Goal: Information Seeking & Learning: Learn about a topic

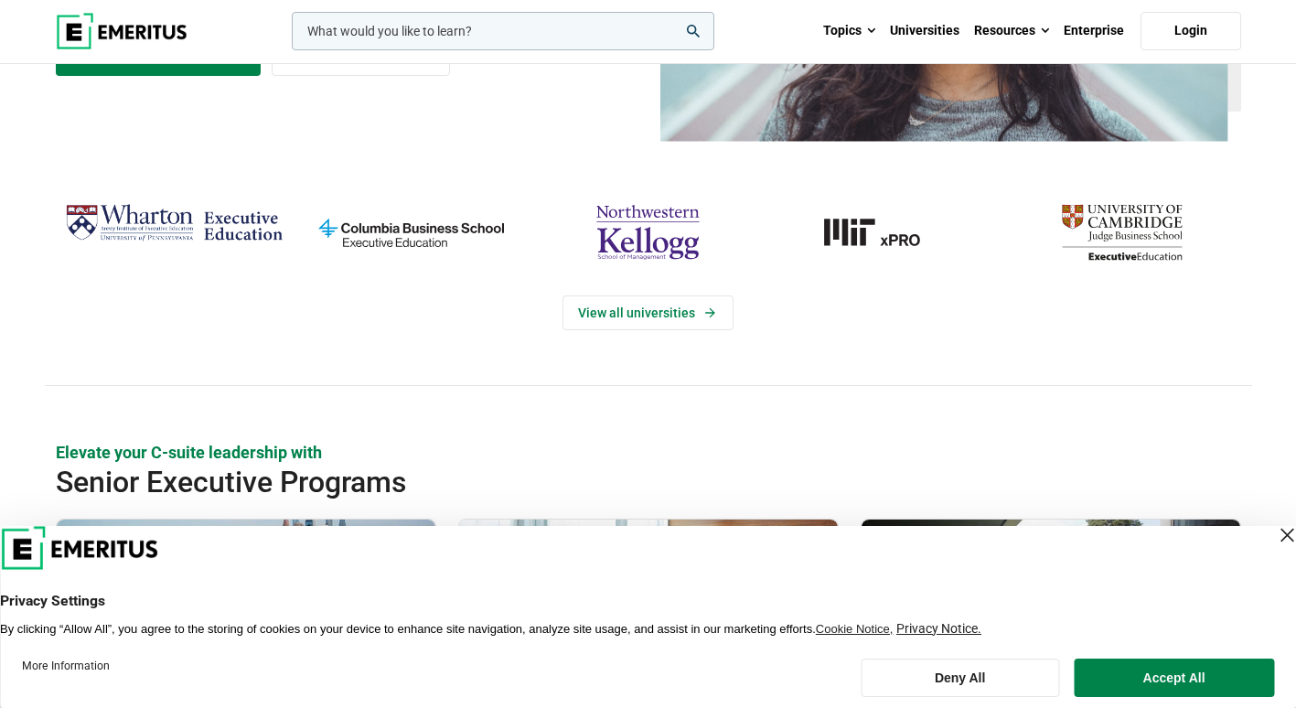
scroll to position [366, 0]
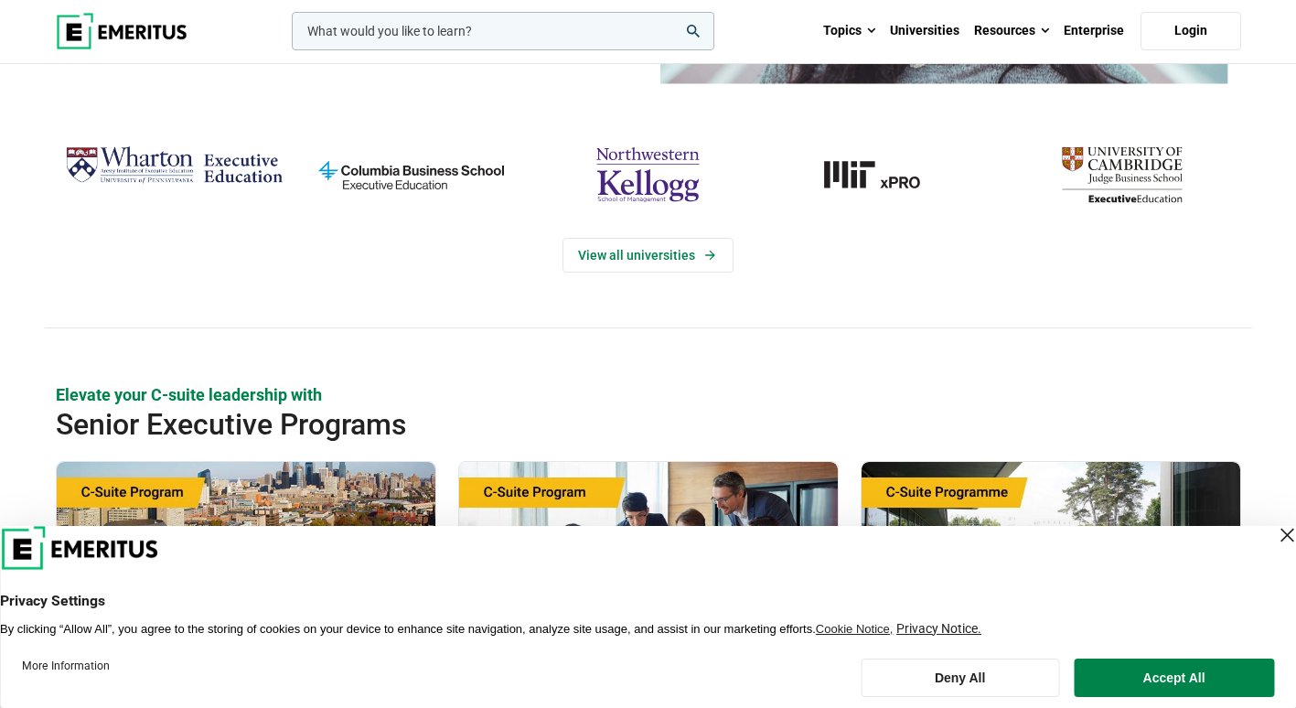
click at [1274, 541] on div "Close Layer" at bounding box center [1287, 535] width 26 height 26
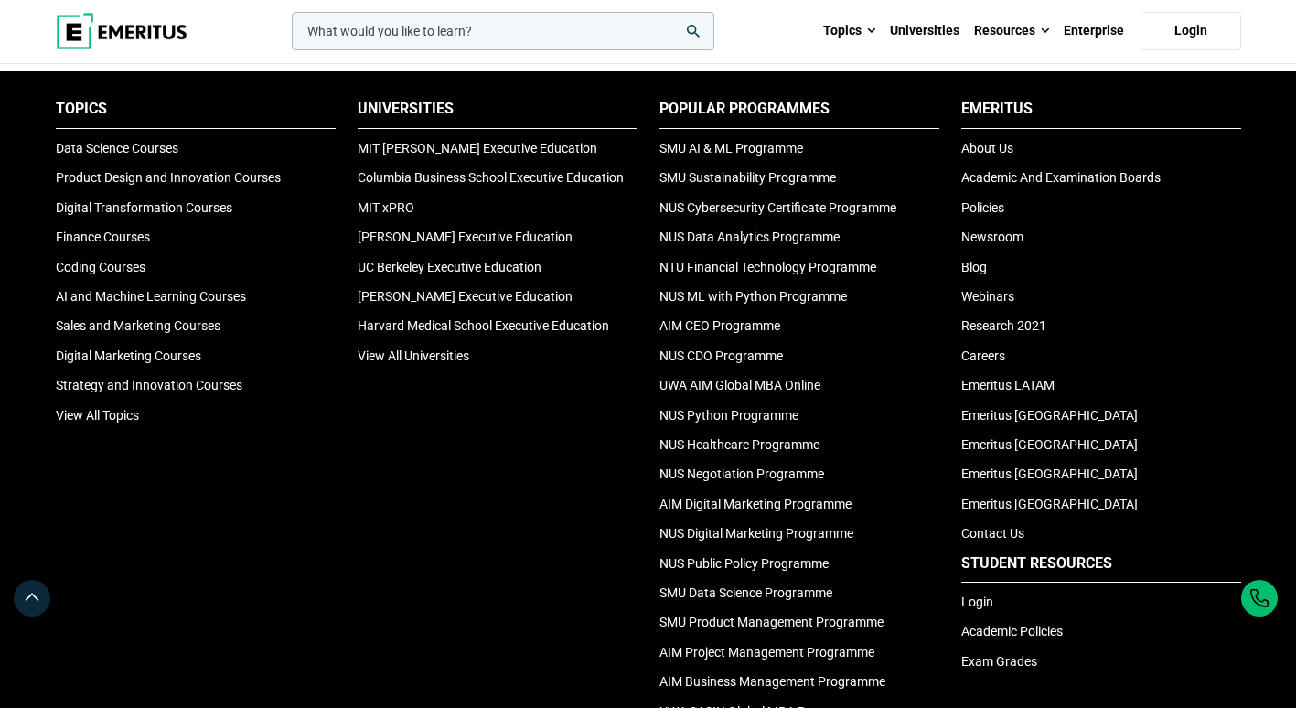
scroll to position [6112, 0]
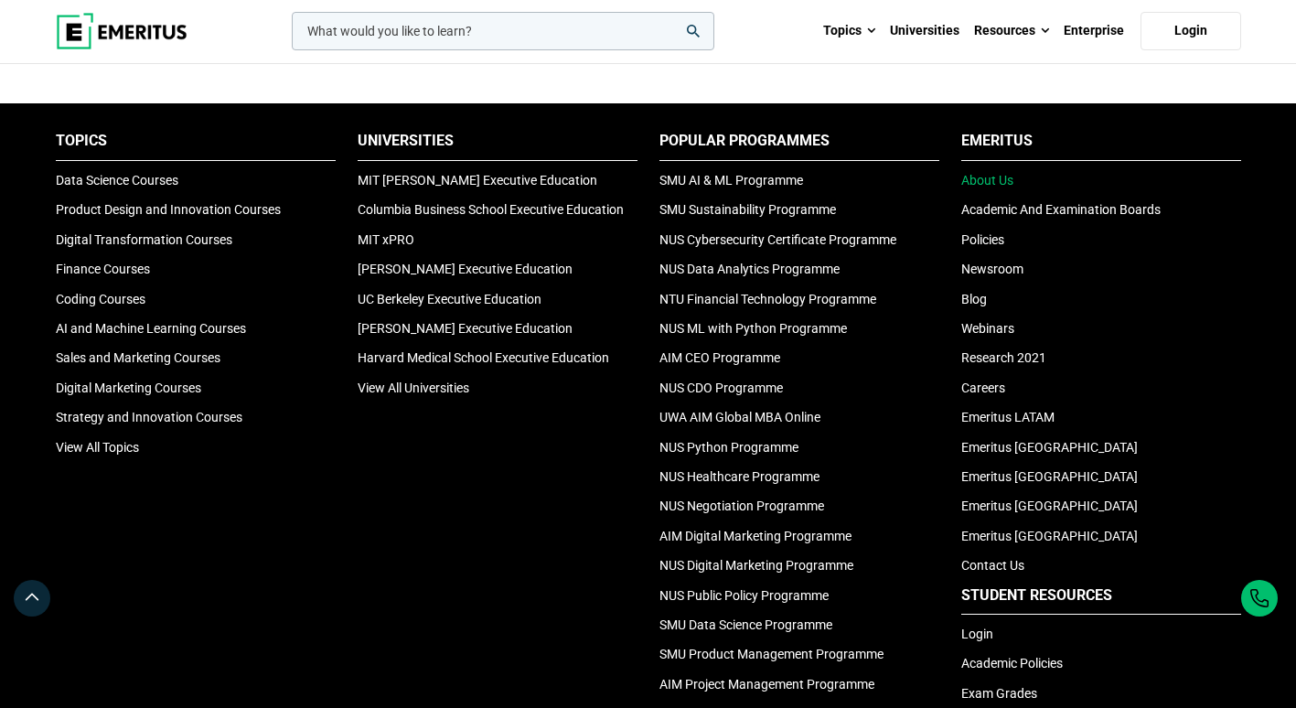
click at [989, 181] on link "About Us" at bounding box center [988, 180] width 52 height 15
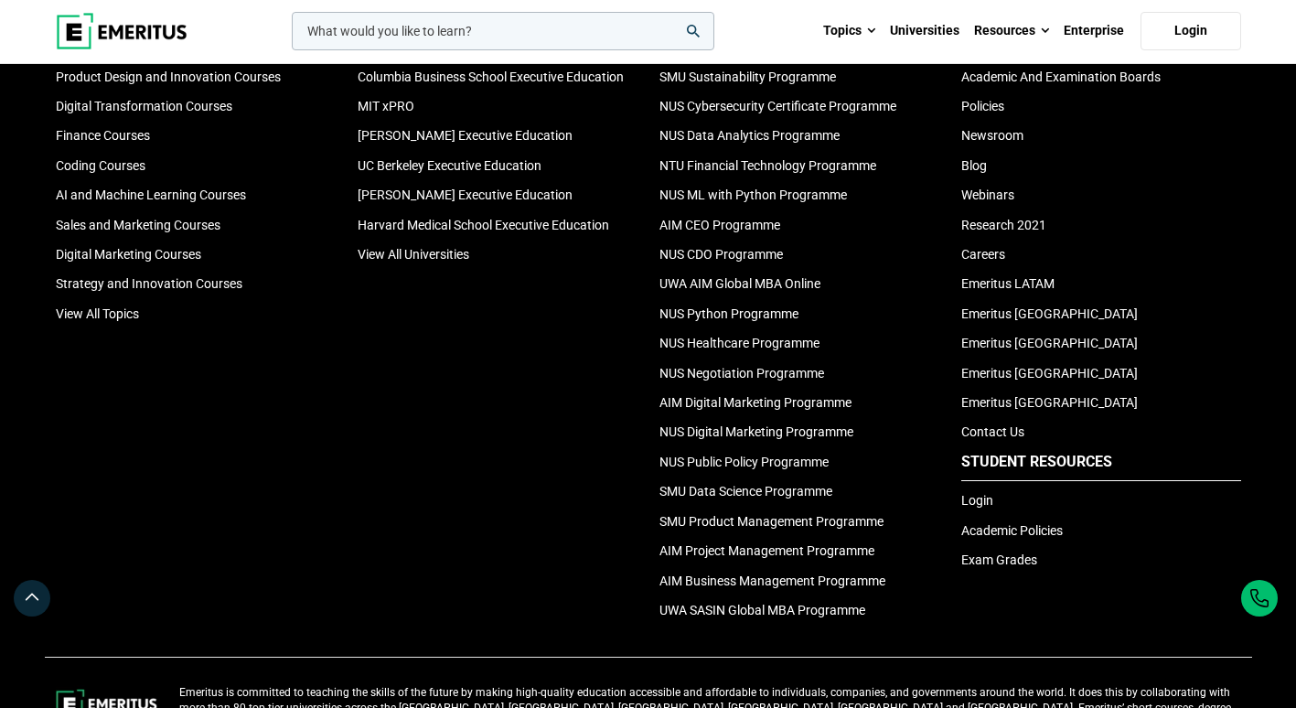
scroll to position [3934, 0]
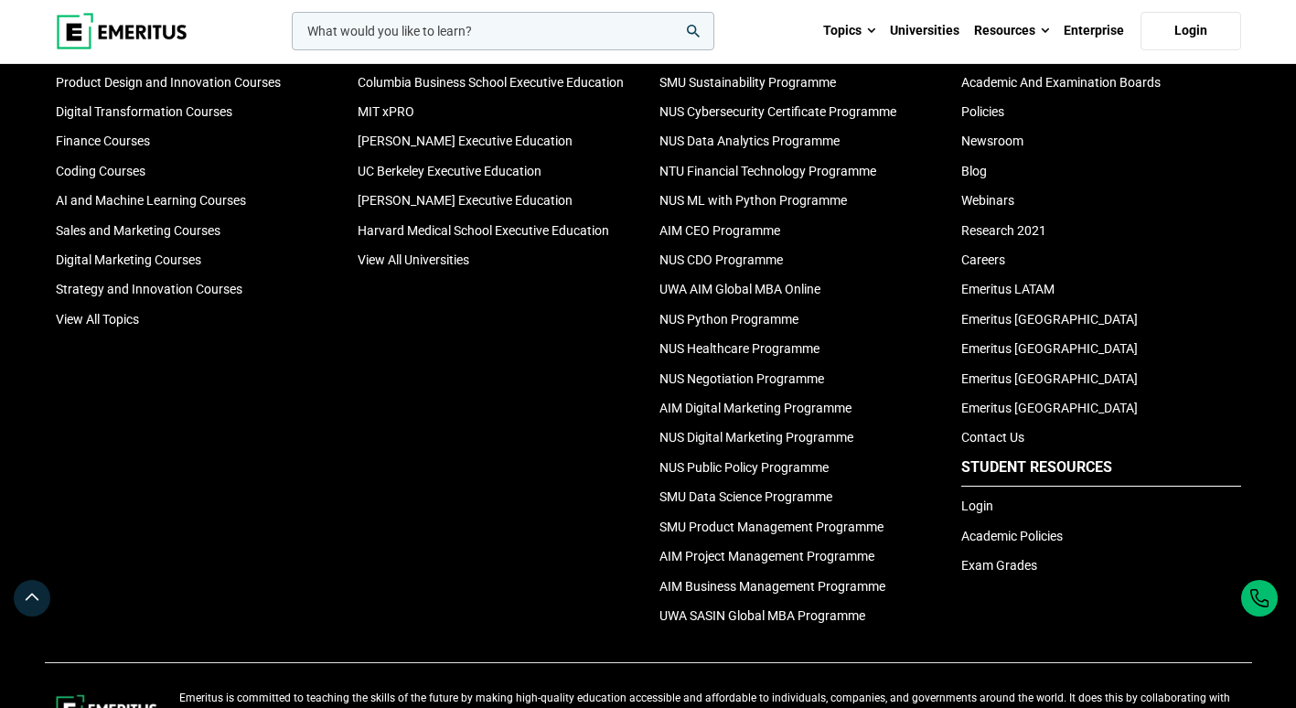
click at [975, 120] on li "Policies" at bounding box center [1102, 112] width 280 height 20
click at [970, 114] on link "Policies" at bounding box center [983, 111] width 43 height 15
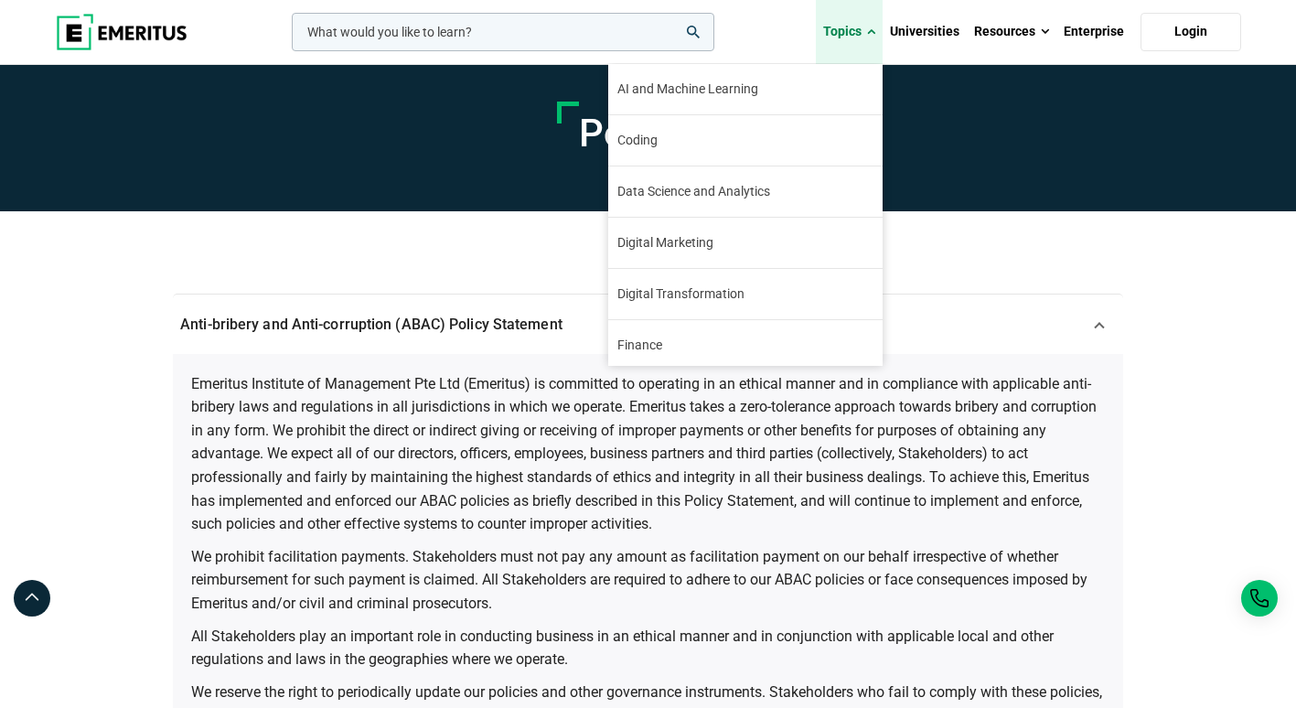
click at [858, 29] on link "Topics" at bounding box center [849, 32] width 67 height 64
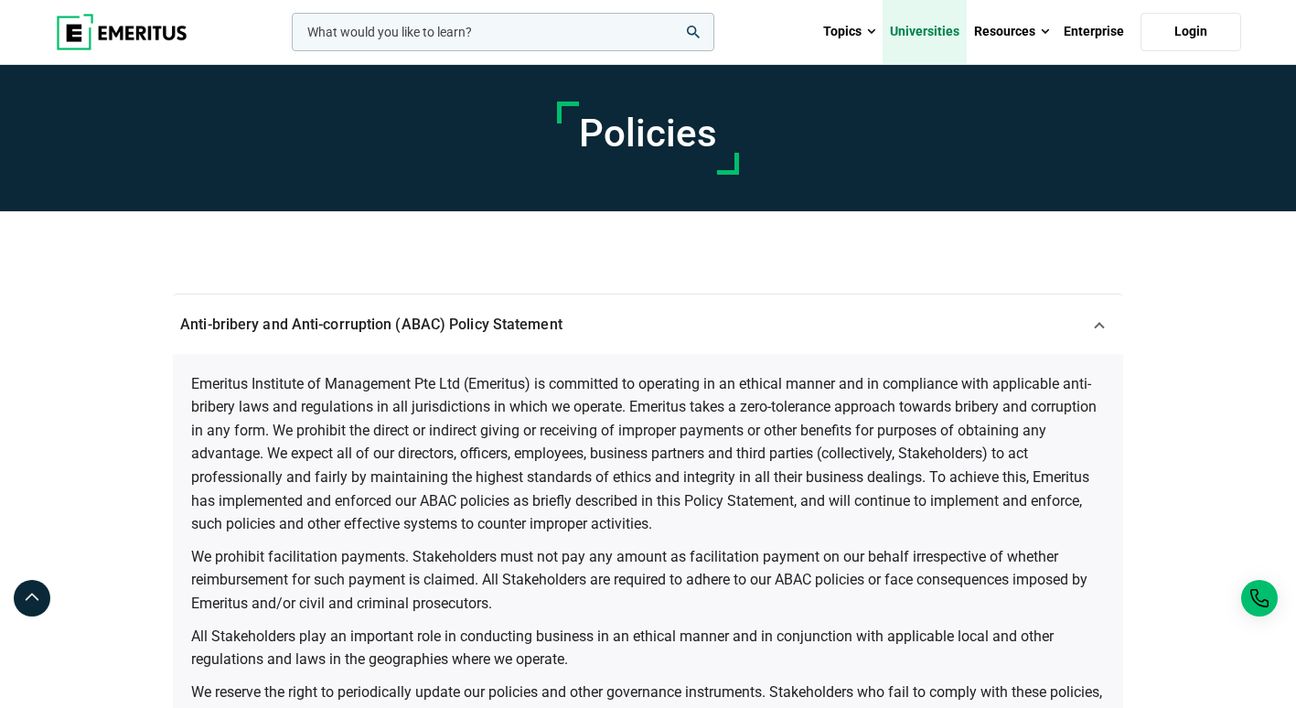
click at [934, 31] on link "Universities" at bounding box center [925, 32] width 84 height 64
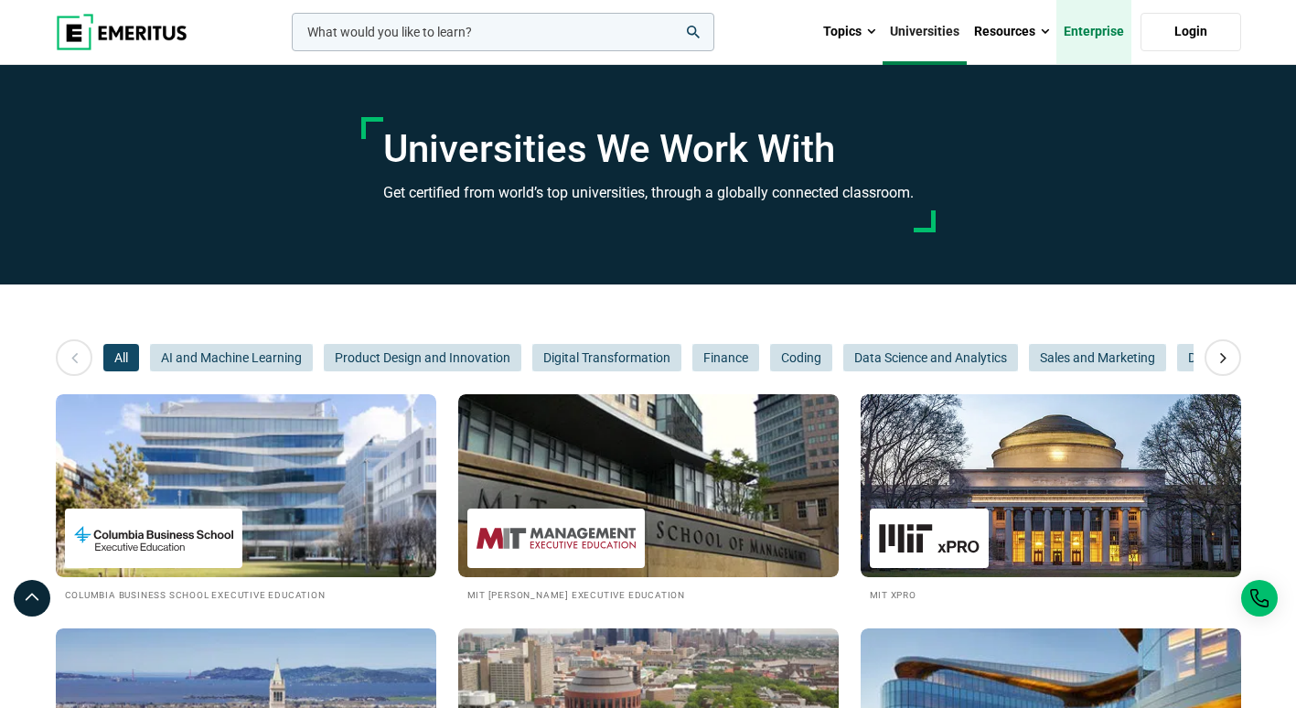
click at [1087, 26] on link "Enterprise" at bounding box center [1094, 32] width 75 height 64
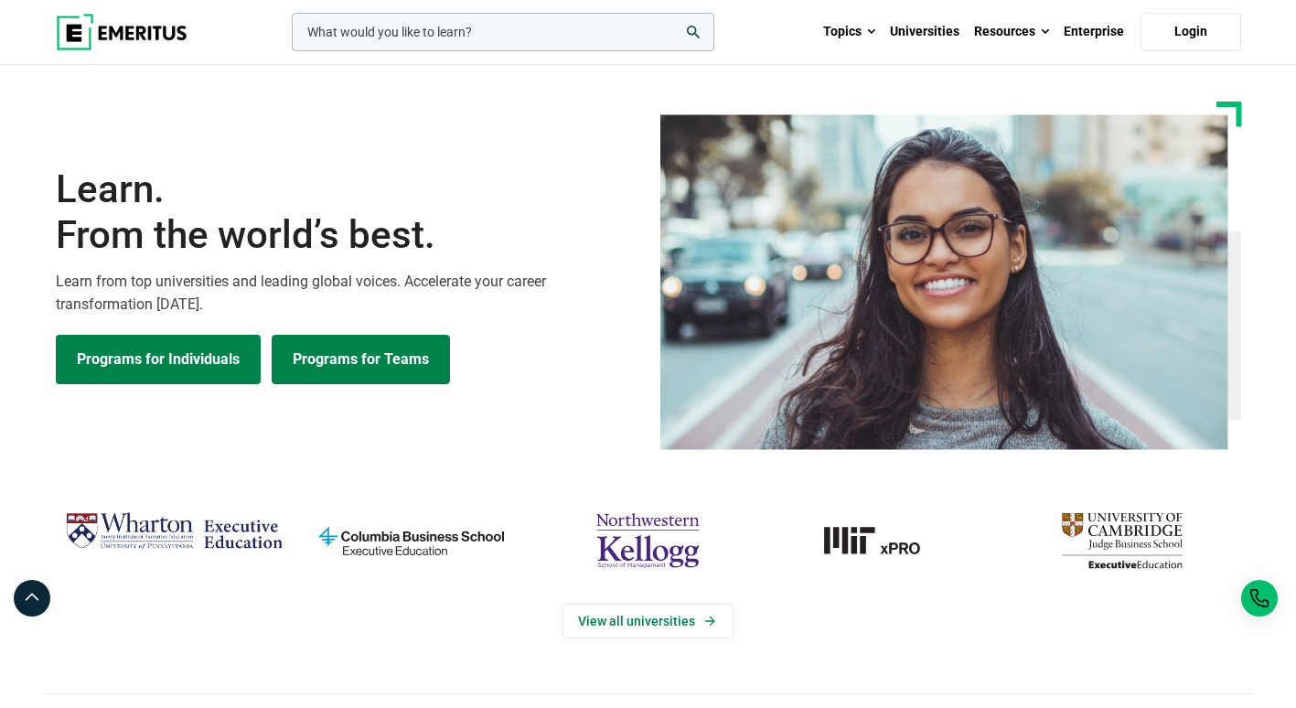
click at [388, 355] on link "Programs for Teams" at bounding box center [361, 359] width 178 height 49
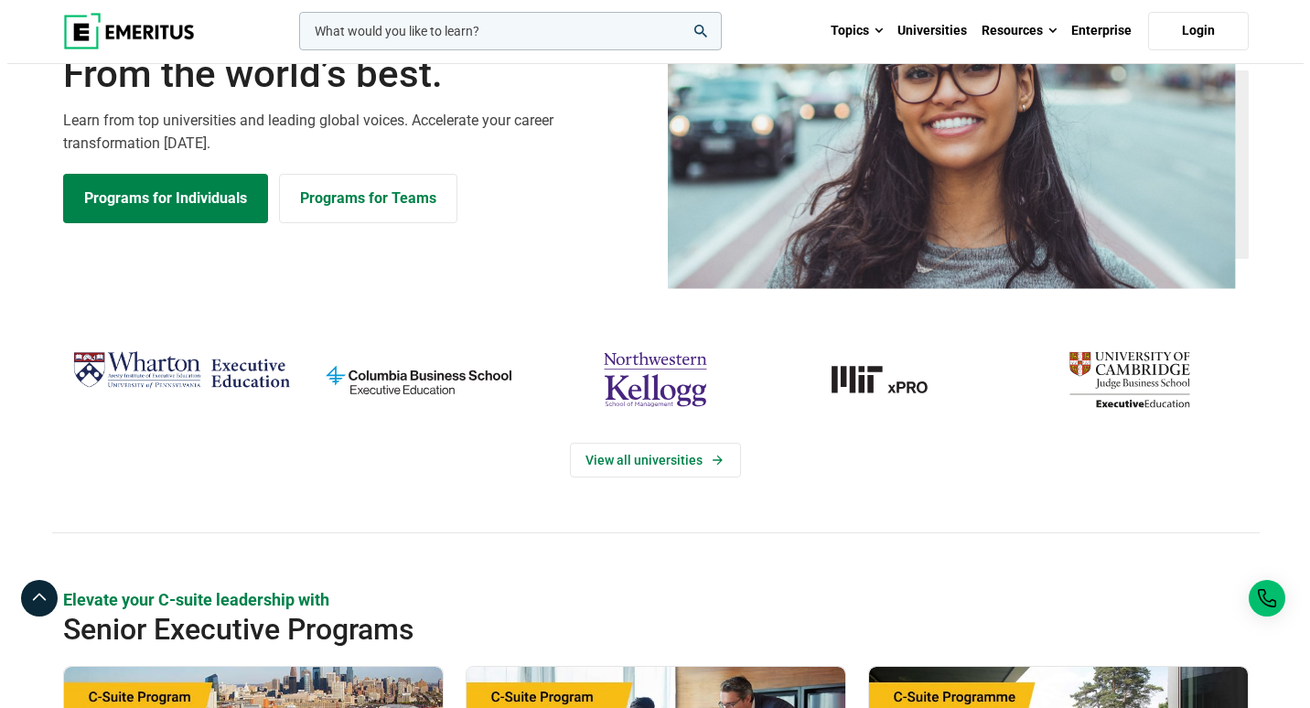
scroll to position [457, 0]
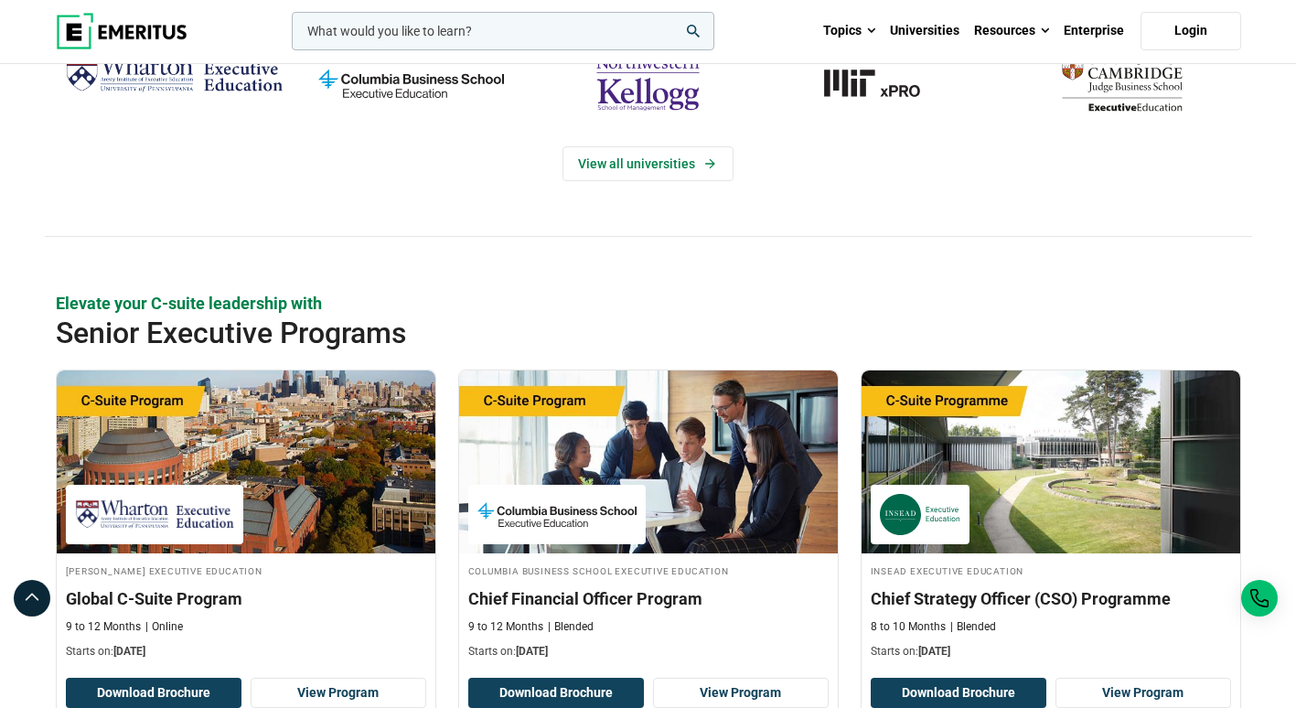
click at [424, 38] on input "woocommerce-product-search-field-0" at bounding box center [503, 31] width 423 height 38
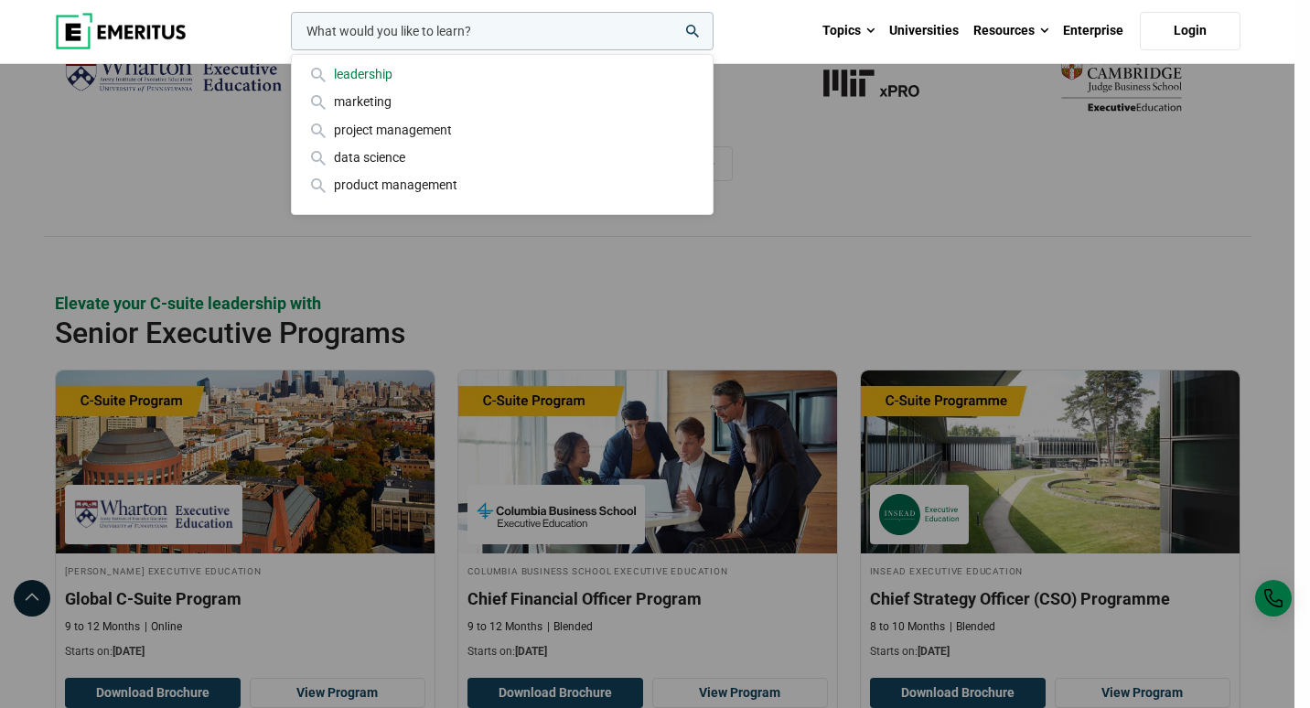
click at [388, 76] on div "leadership" at bounding box center [502, 74] width 392 height 20
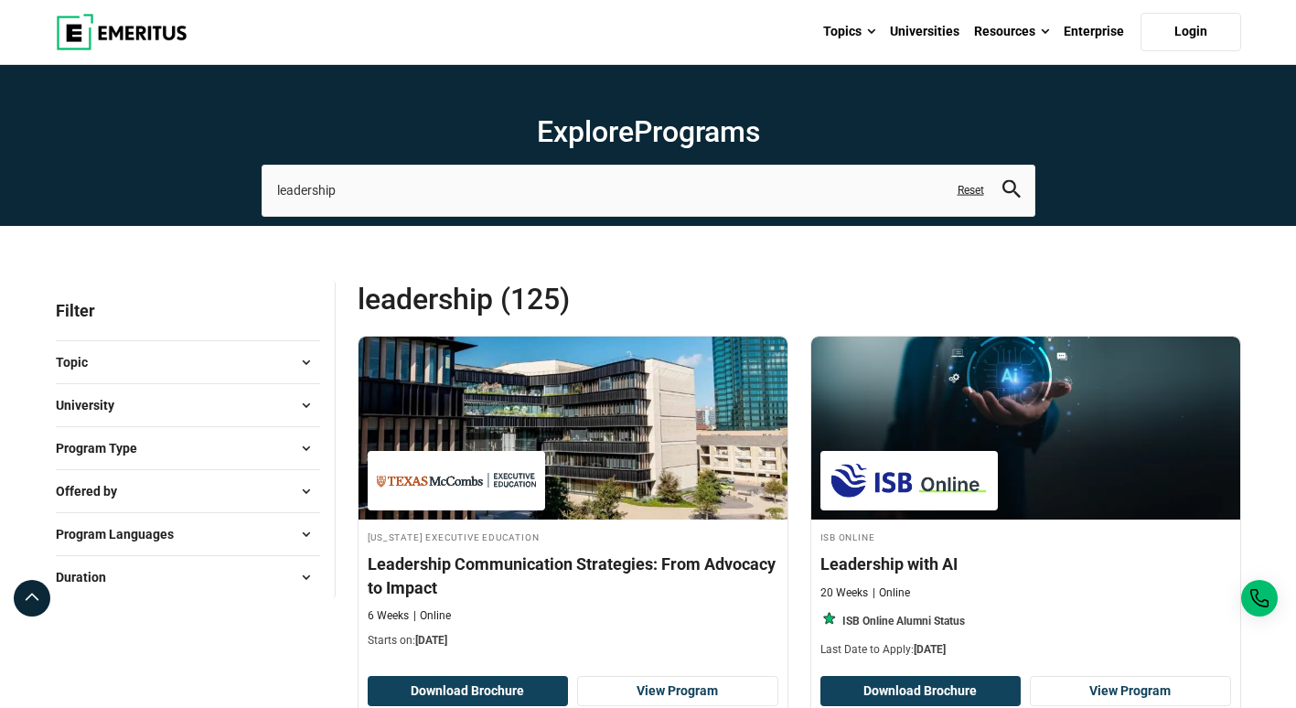
click at [279, 393] on button "University" at bounding box center [188, 405] width 264 height 27
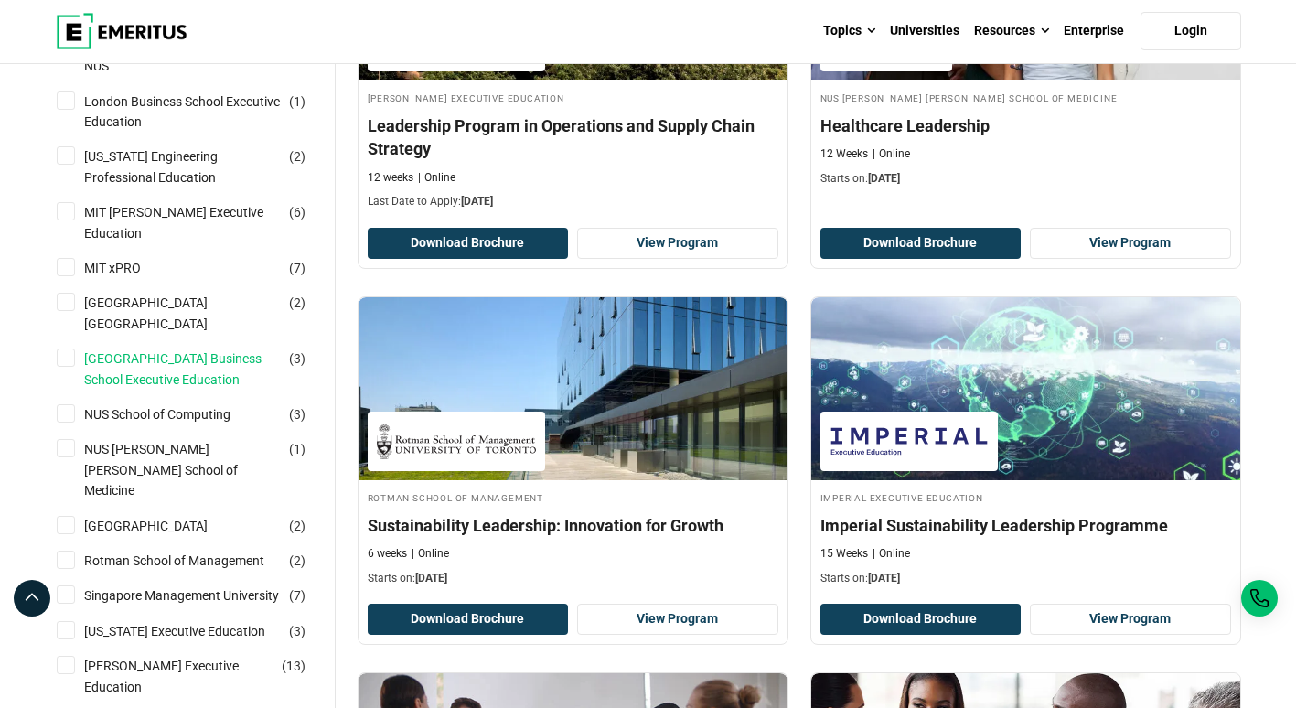
scroll to position [1464, 0]
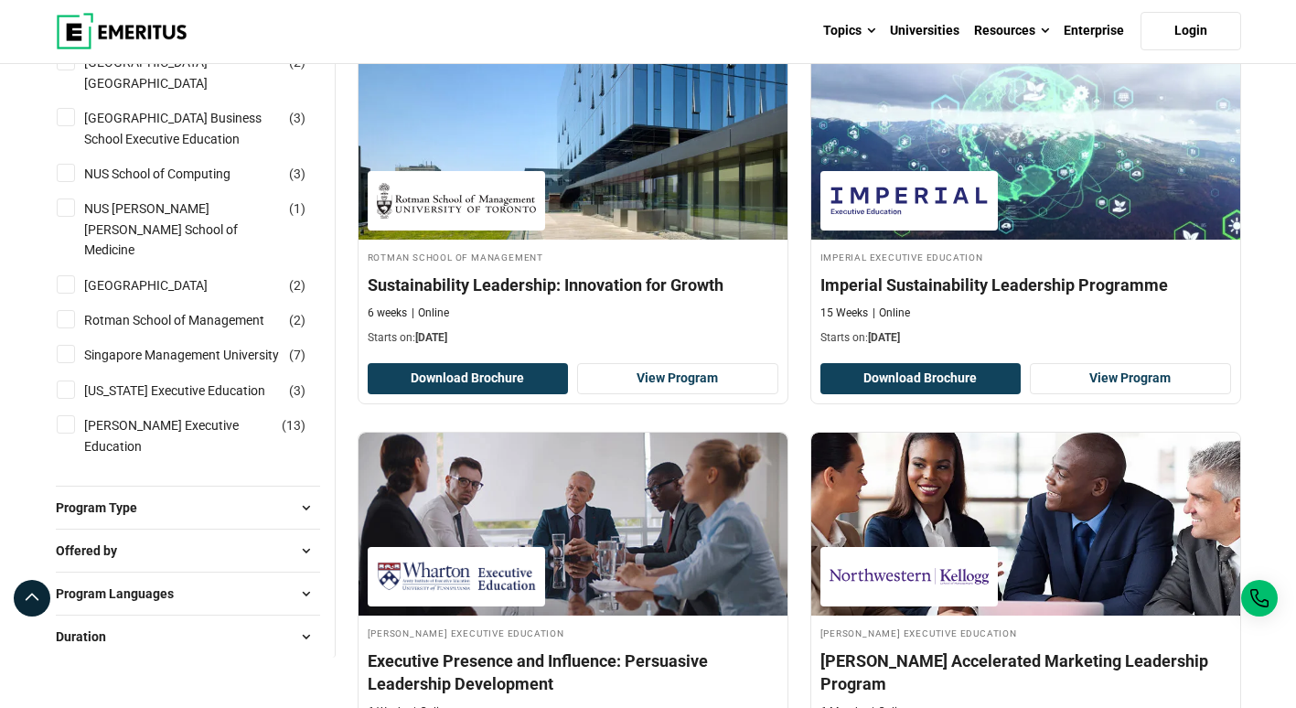
click at [142, 408] on li "Wharton Executive Education ( 13 )" at bounding box center [188, 436] width 264 height 56
click at [91, 415] on link "[PERSON_NAME] Executive Education" at bounding box center [200, 435] width 233 height 41
checkbox input "true"
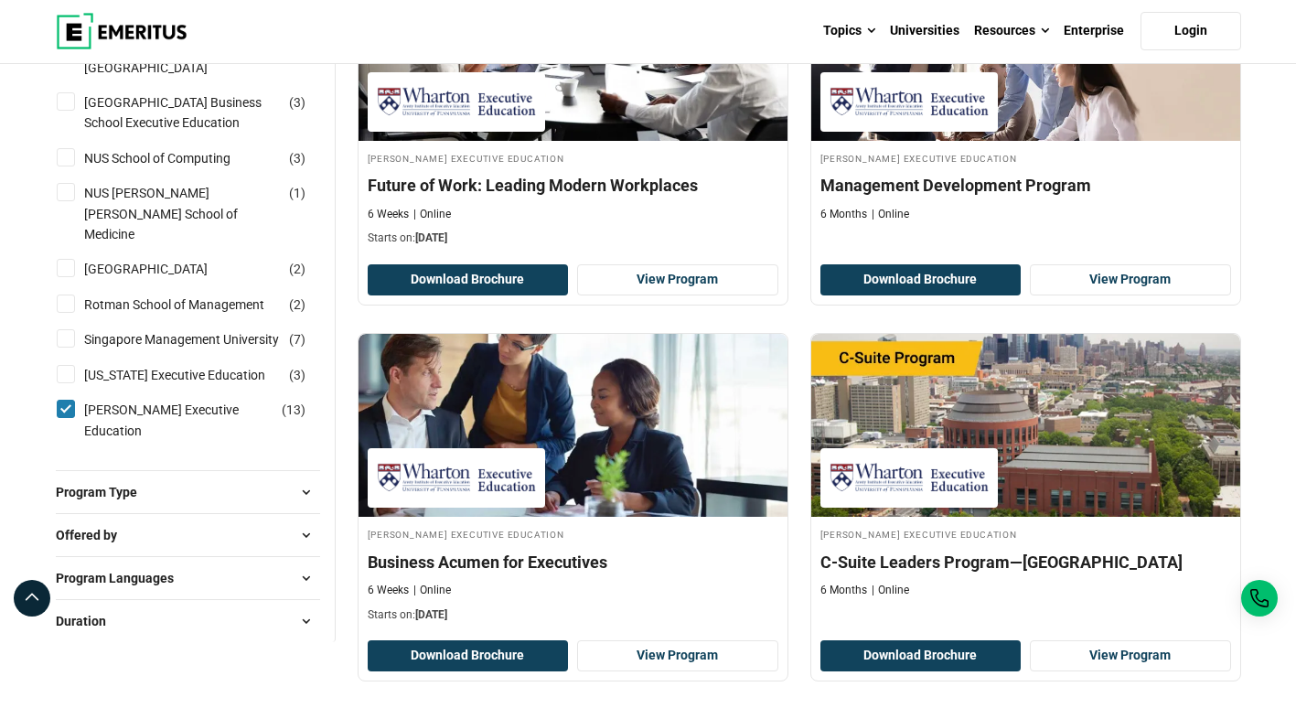
scroll to position [1555, 0]
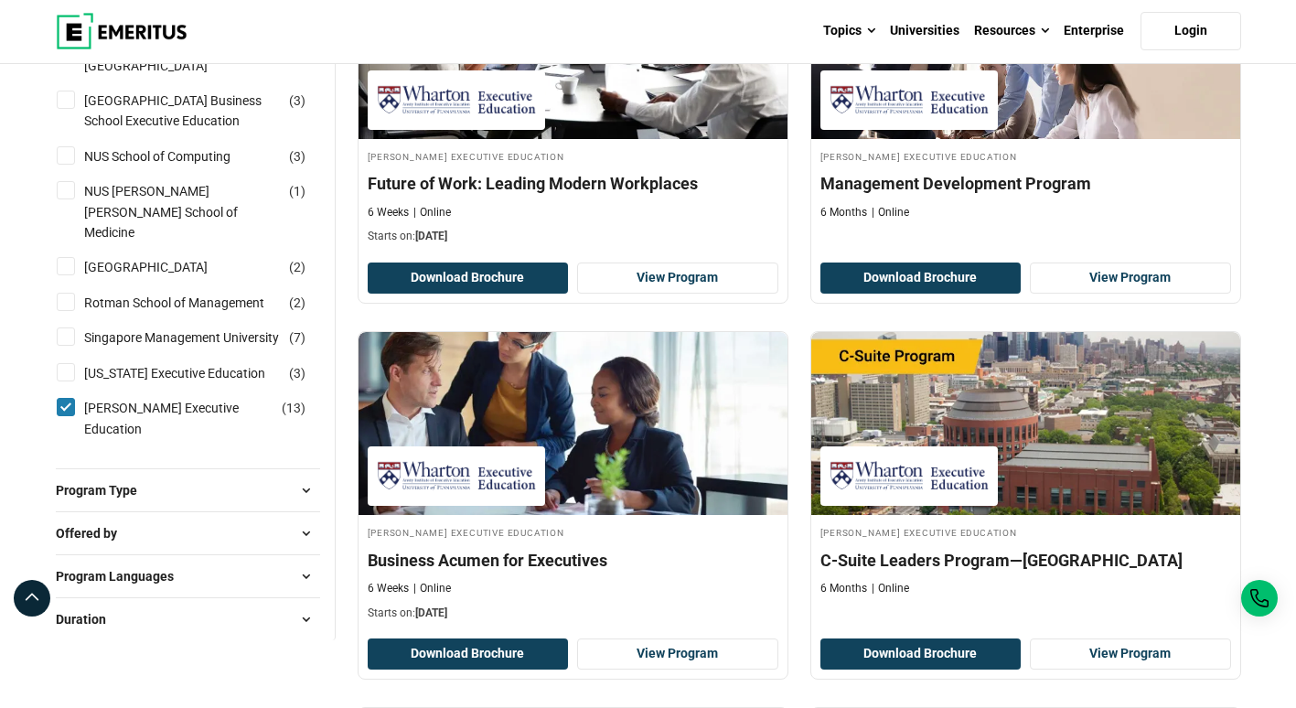
click at [166, 477] on button "Program Type" at bounding box center [188, 490] width 264 height 27
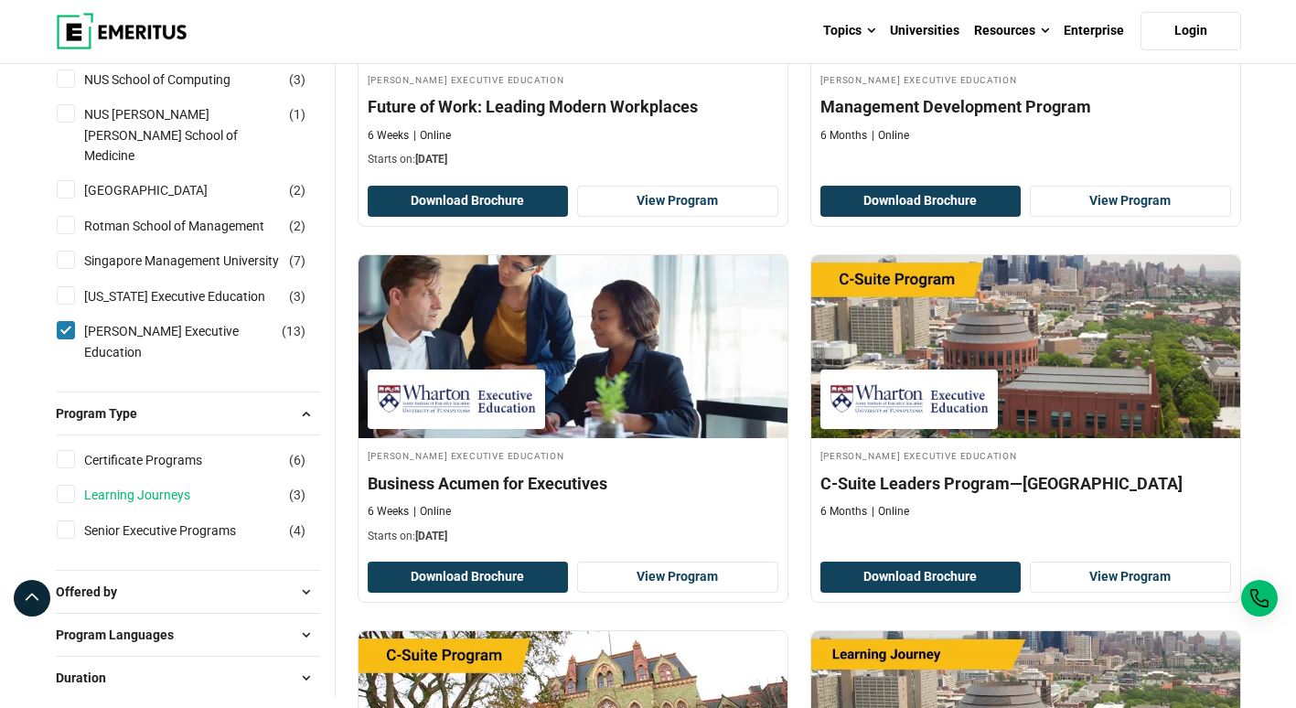
scroll to position [1738, 0]
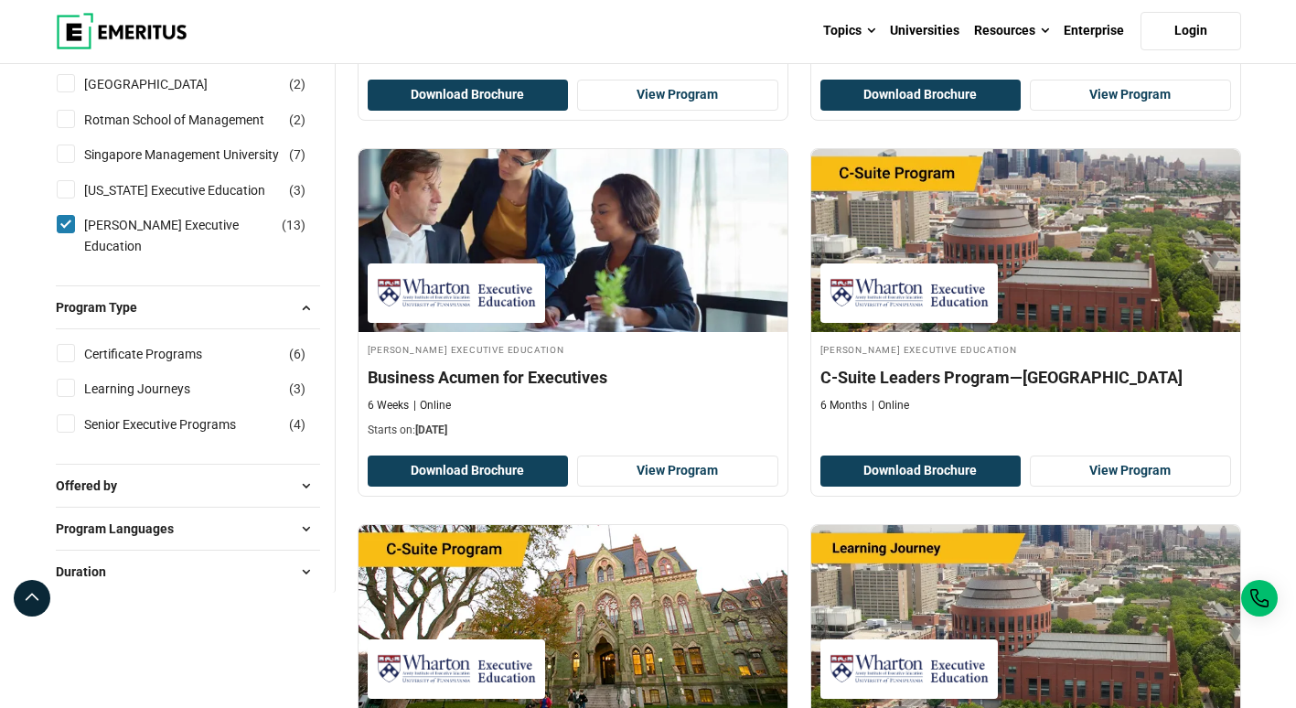
click at [143, 472] on button "Offered by" at bounding box center [188, 485] width 264 height 27
click at [151, 584] on span "Program Languages" at bounding box center [122, 594] width 133 height 20
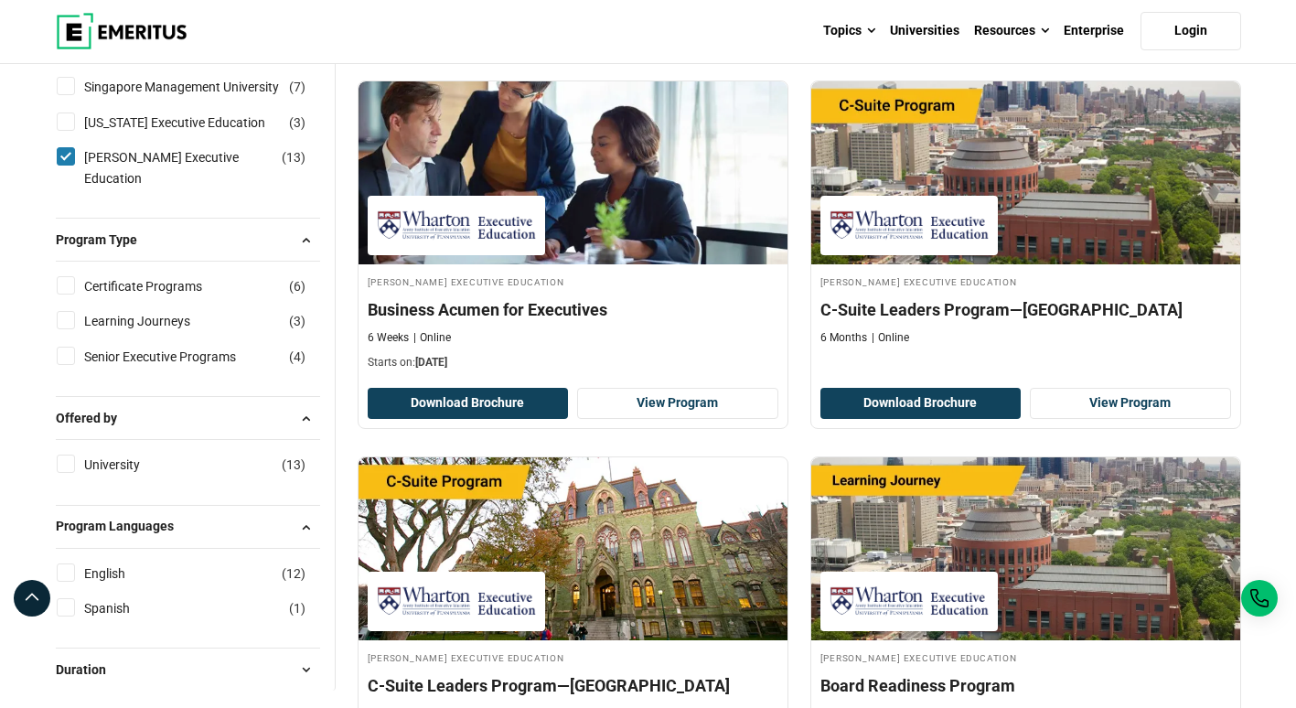
scroll to position [1921, 0]
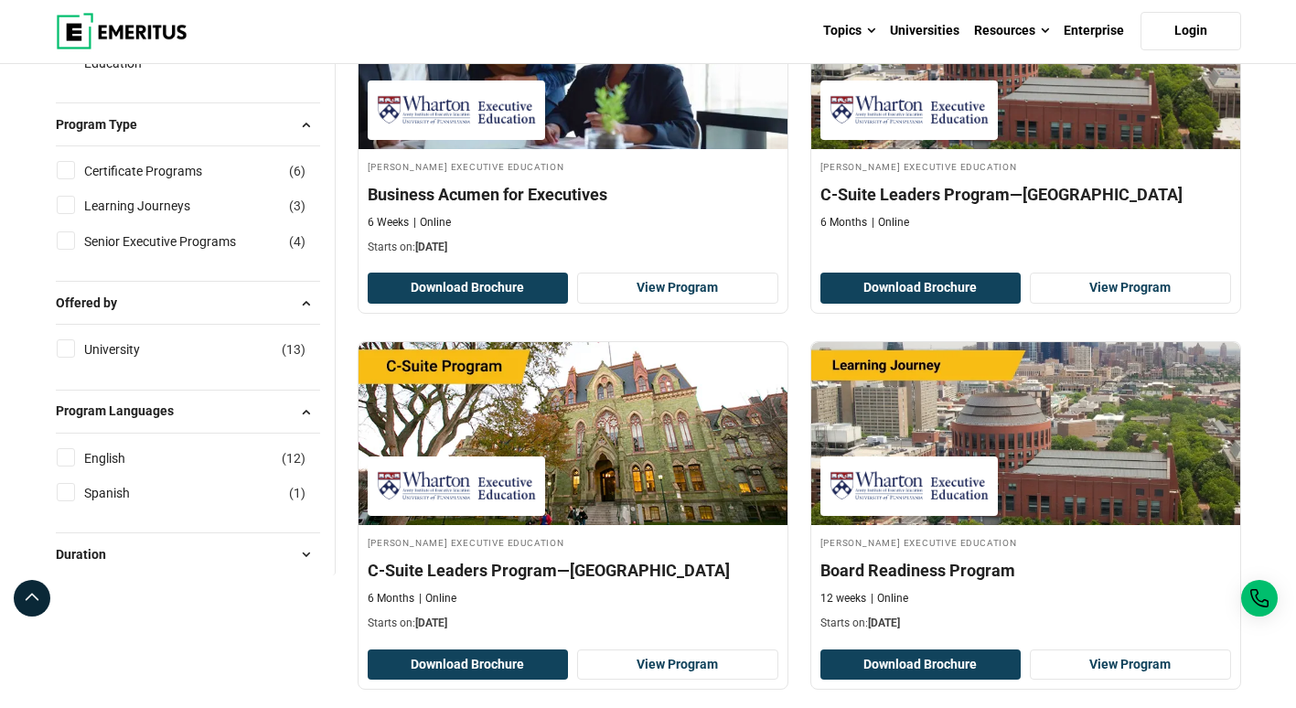
click at [181, 532] on div "Duration 12 Weeks ( 3 ) 6 Months ( 4 ) 6 weeks ( 5 ) 9 to 12 Months ( 1 )" at bounding box center [188, 553] width 264 height 43
click at [189, 541] on button "Duration" at bounding box center [188, 554] width 264 height 27
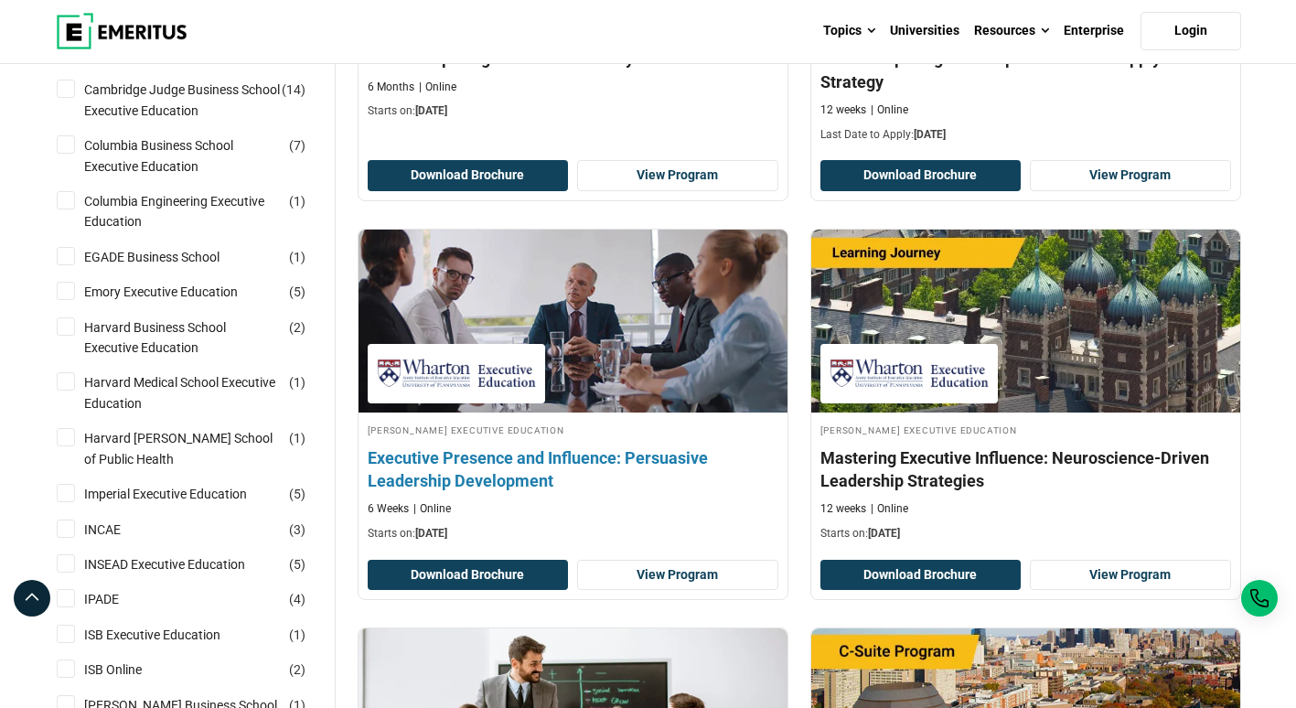
scroll to position [549, 0]
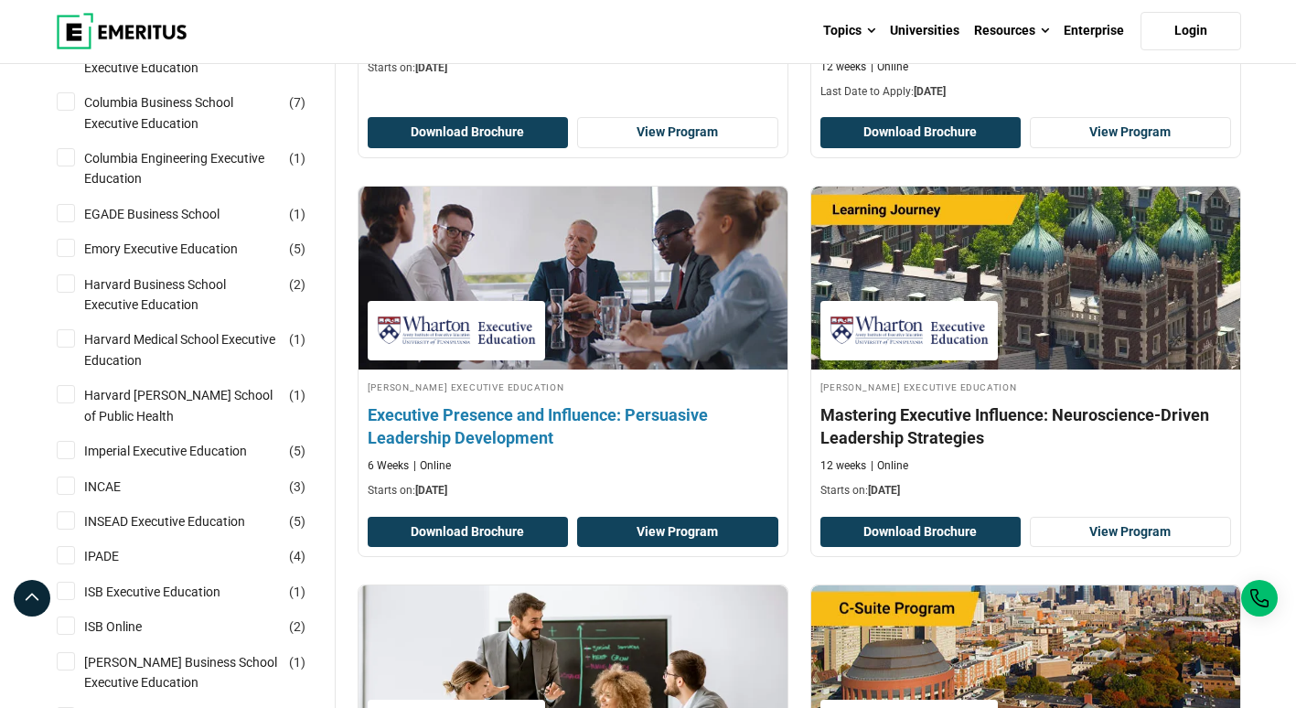
click at [622, 531] on link "View Program" at bounding box center [677, 532] width 201 height 31
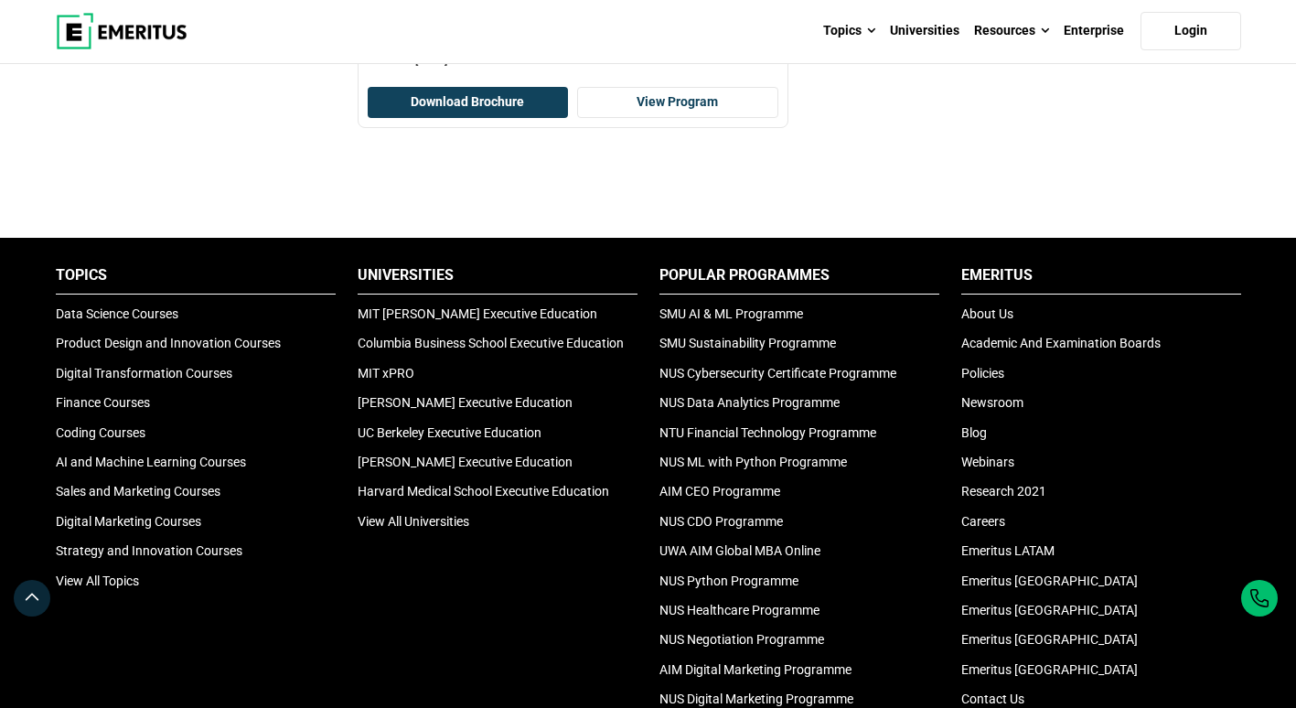
scroll to position [3202, 0]
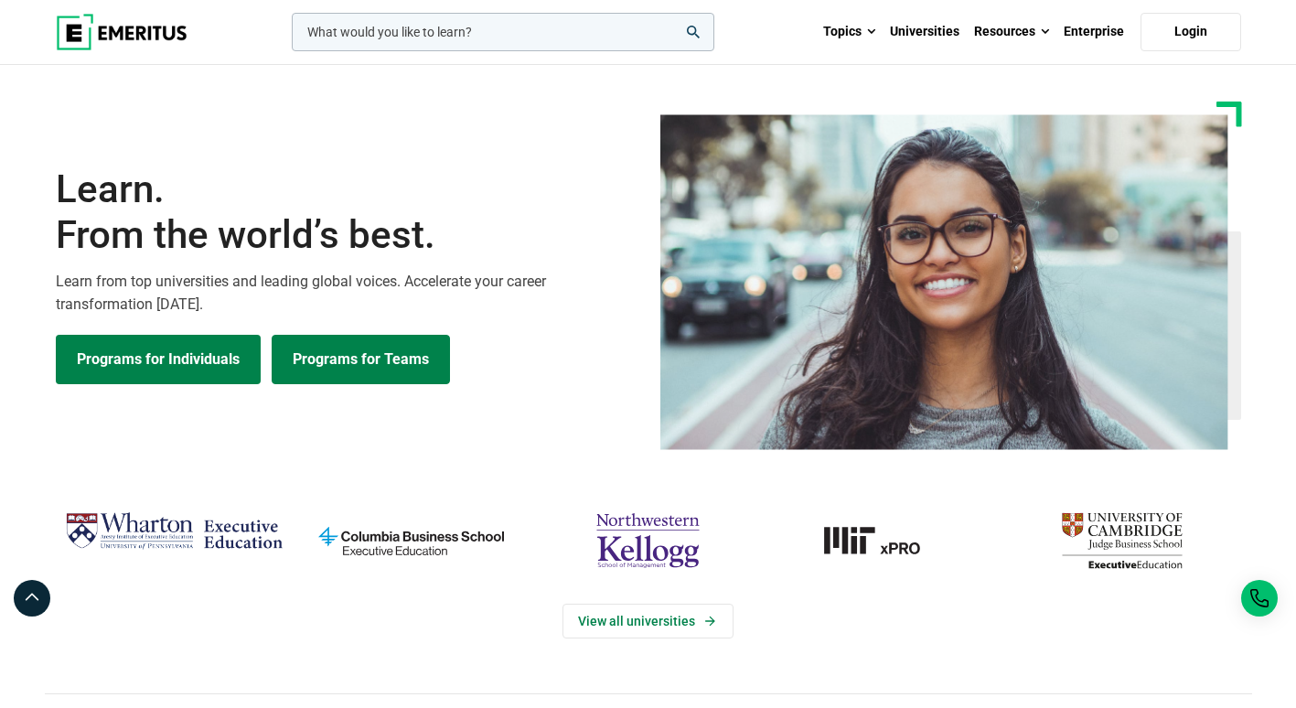
click at [386, 360] on link "Programs for Teams" at bounding box center [361, 359] width 178 height 49
